Goal: Task Accomplishment & Management: Manage account settings

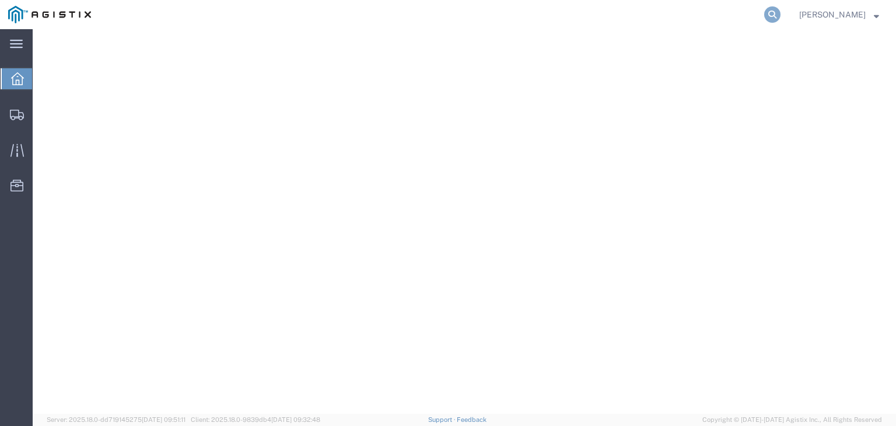
click at [781, 19] on icon at bounding box center [772, 14] width 16 height 16
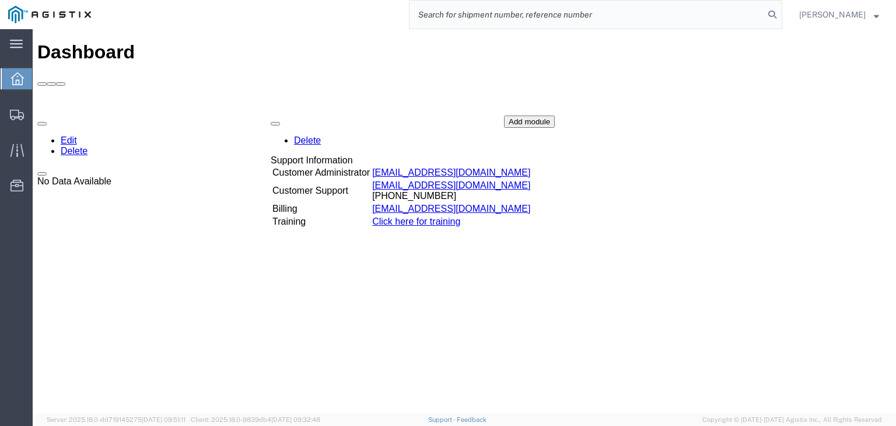
paste input "56790048"
type input "56790048"
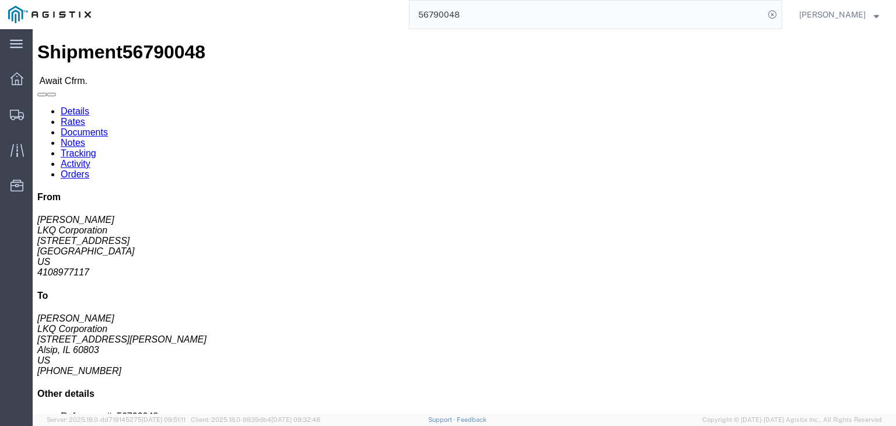
click button "Decline Shipment"
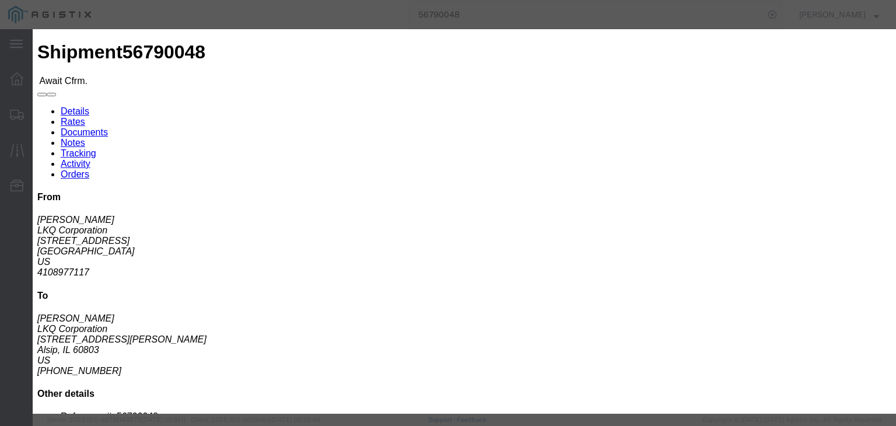
click select "Select Can't haul at contracted rate Can't meet deliver by date / time Can't me…"
select select "Can't haul at contracted rate"
click select "Select Can't haul at contracted rate Can't meet deliver by date / time Can't me…"
click button "Decline"
